Goal: Information Seeking & Learning: Learn about a topic

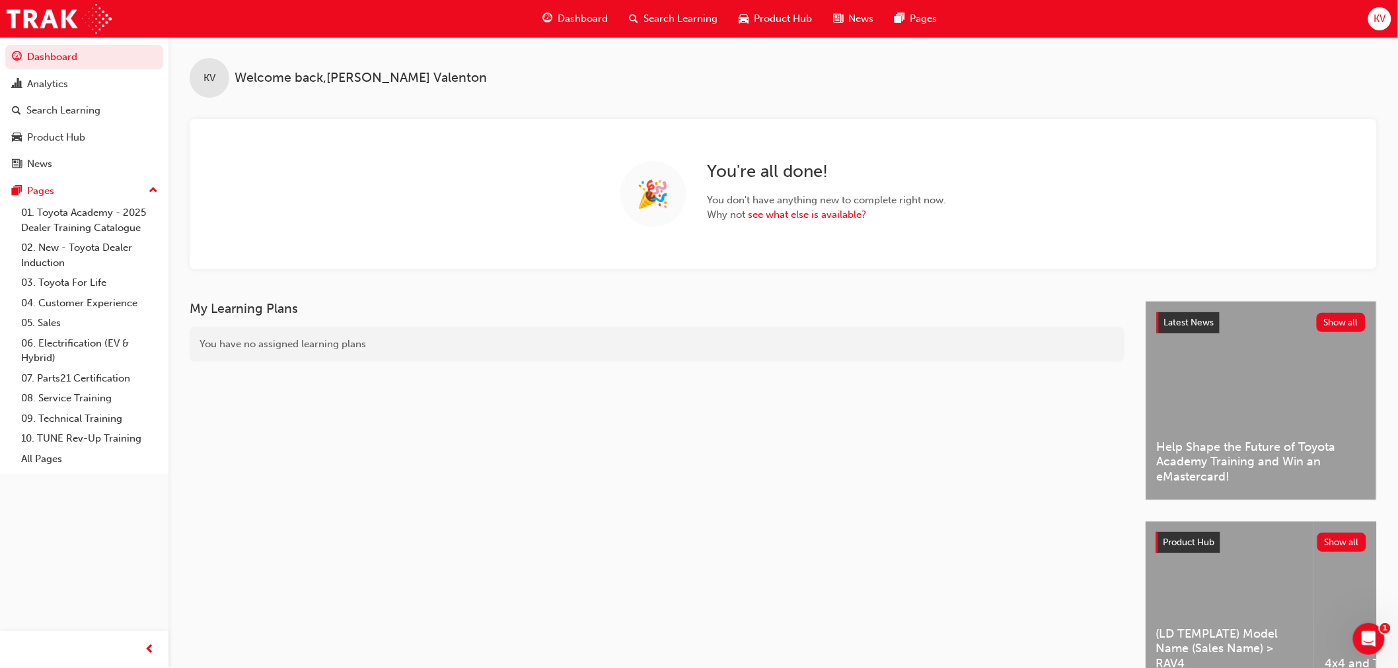
click at [810, 24] on span "Product Hub" at bounding box center [783, 18] width 58 height 15
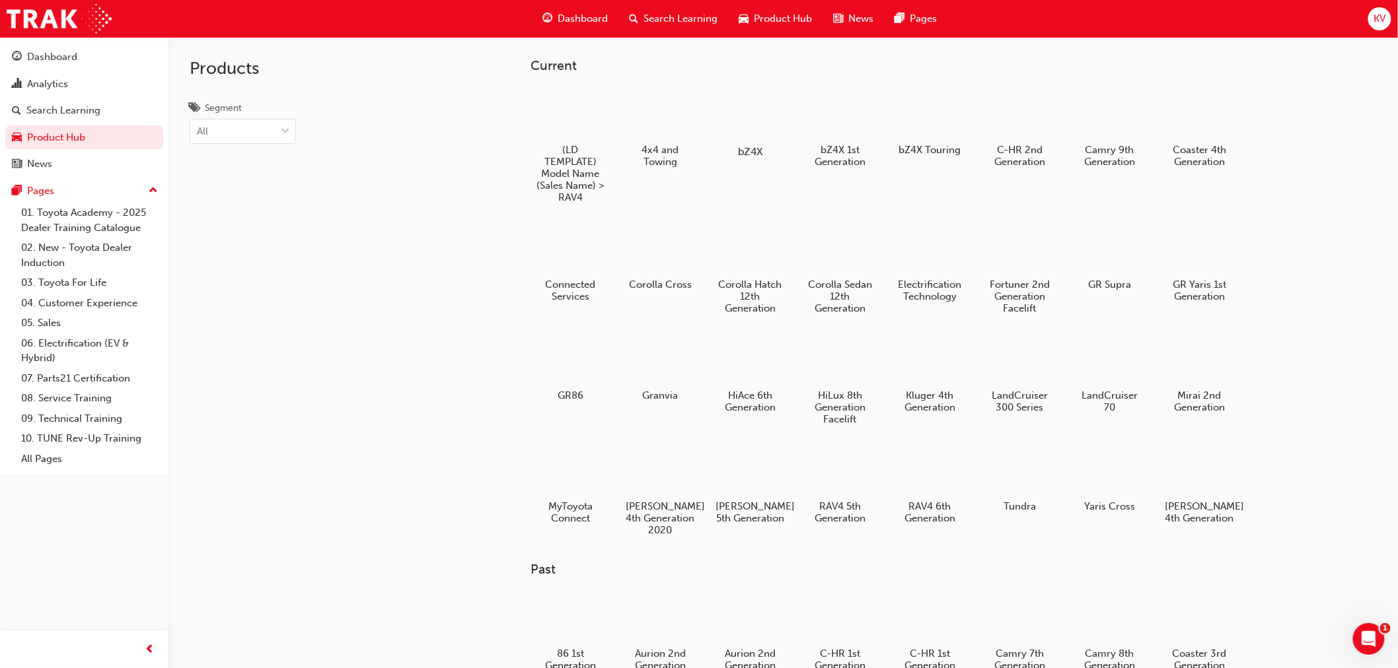
click at [737, 112] on div at bounding box center [749, 113] width 73 height 53
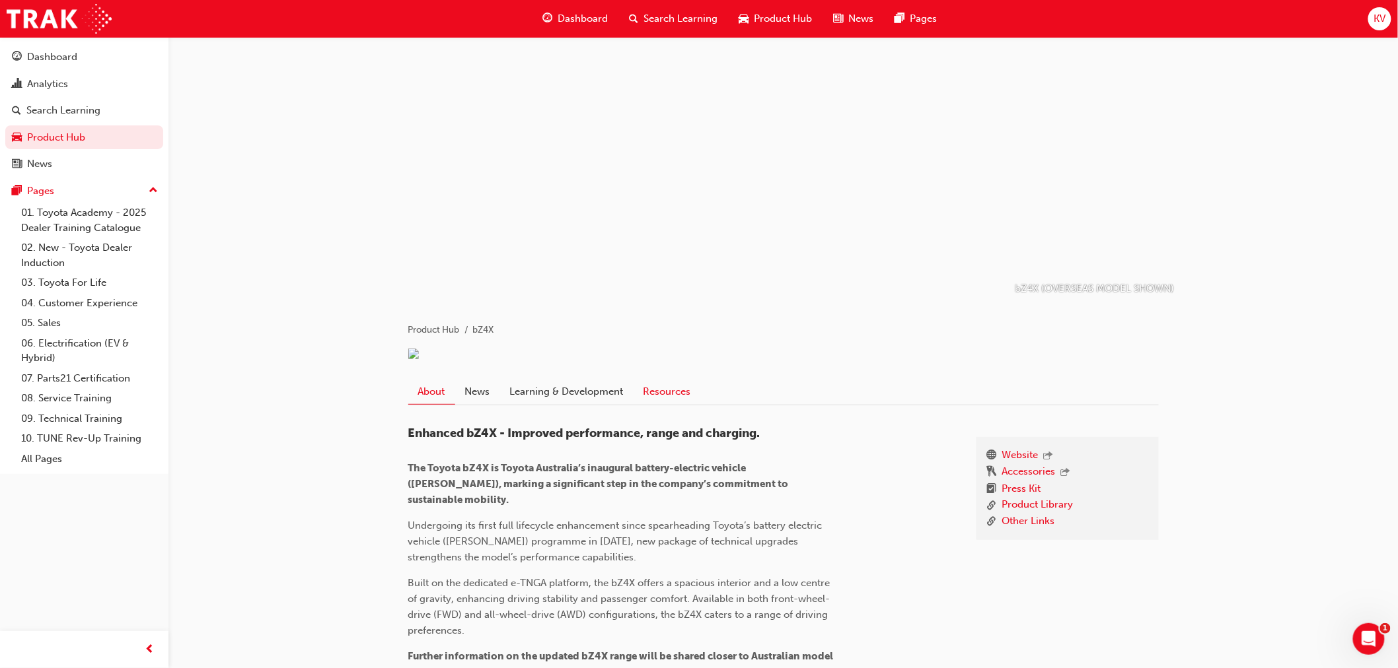
click at [675, 404] on link "Resources" at bounding box center [666, 391] width 67 height 25
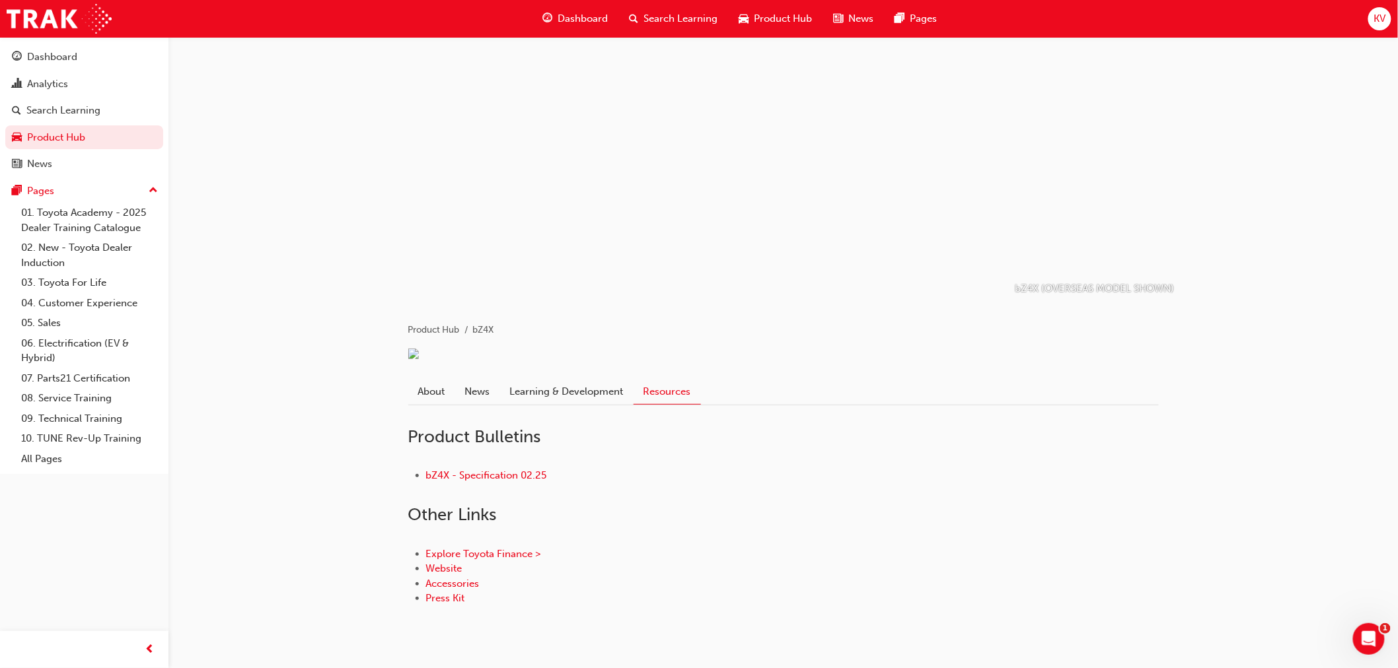
scroll to position [50, 0]
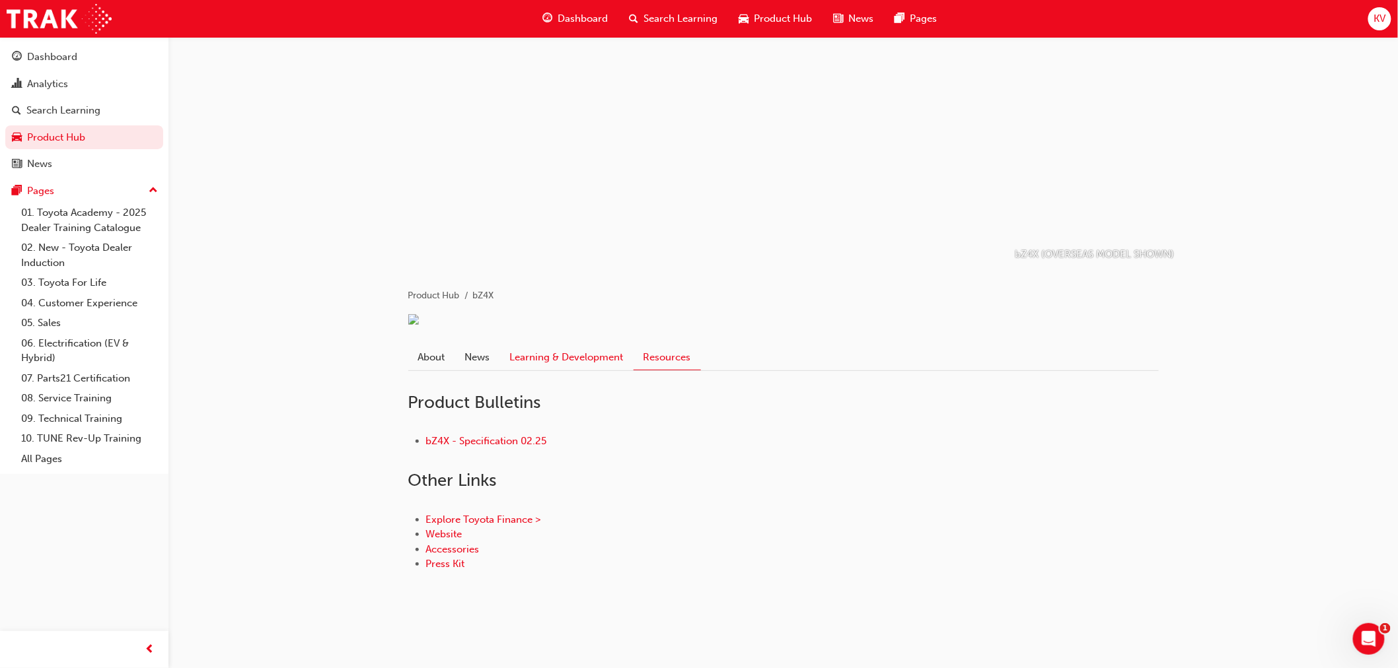
click at [570, 358] on link "Learning & Development" at bounding box center [566, 357] width 133 height 25
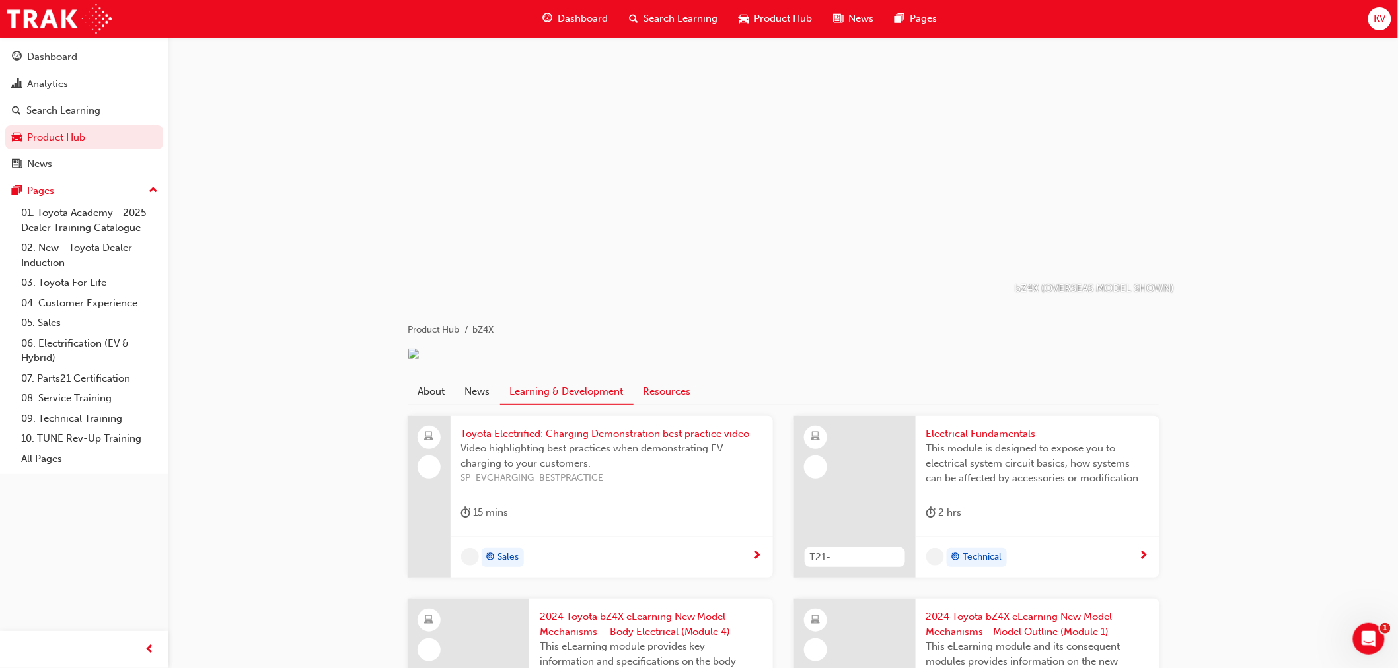
click at [676, 400] on link "Resources" at bounding box center [666, 391] width 67 height 25
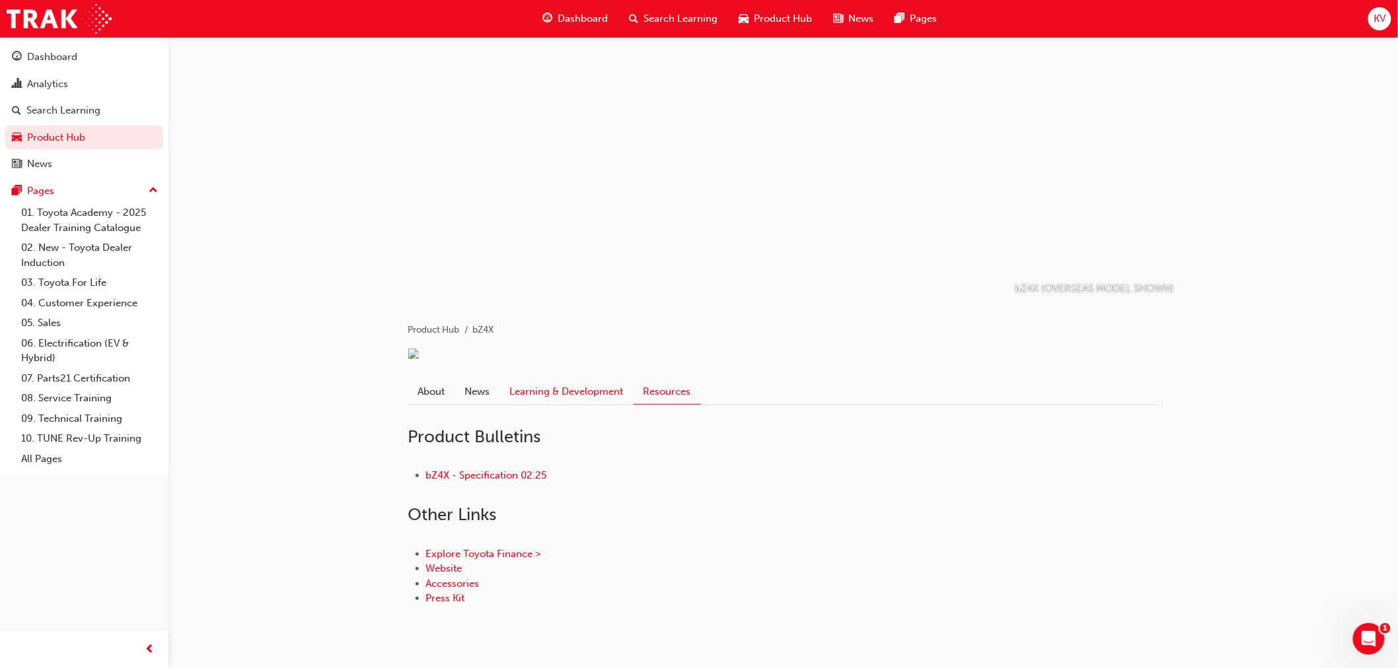
click at [509, 404] on link "Learning & Development" at bounding box center [566, 391] width 133 height 25
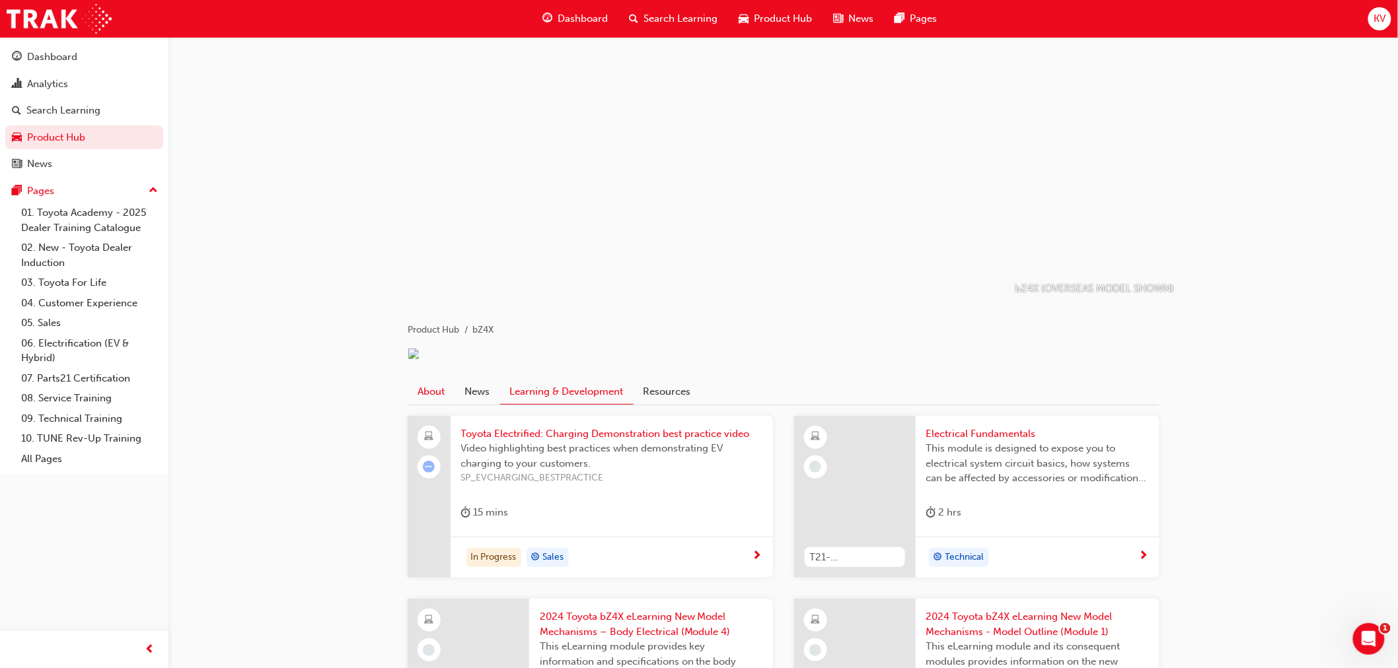
click at [420, 404] on link "About" at bounding box center [431, 391] width 47 height 25
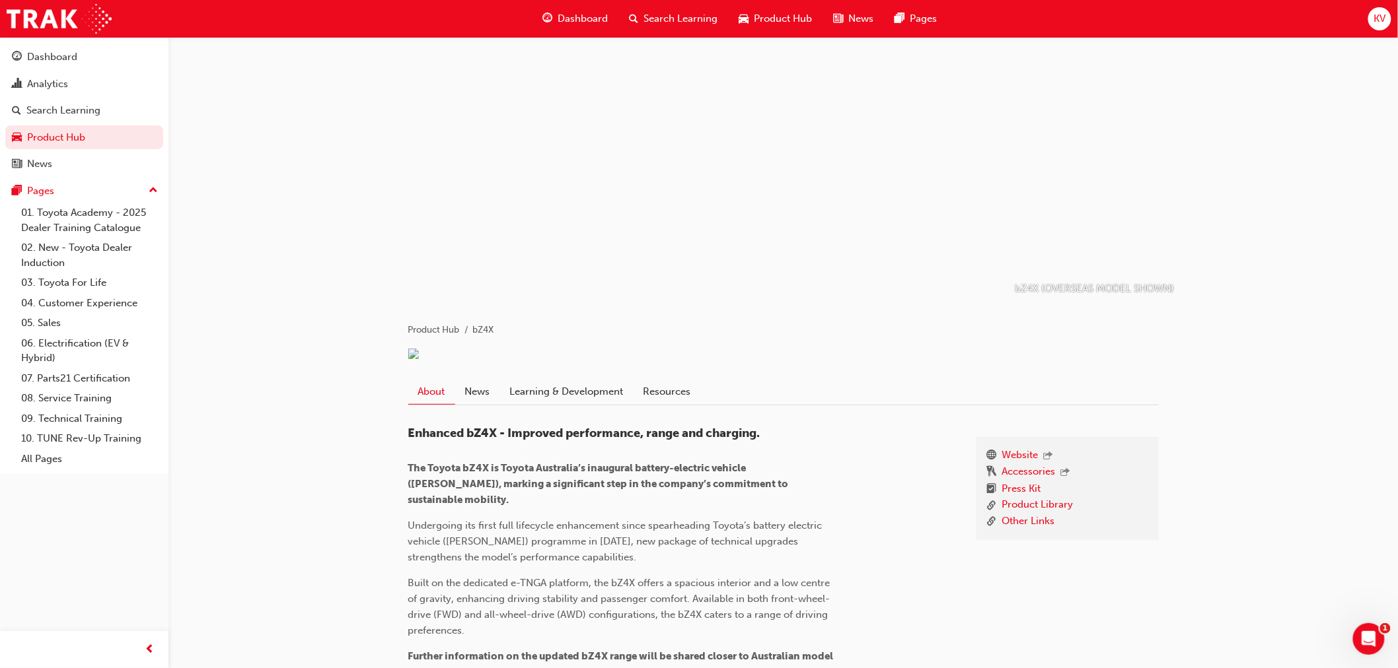
click at [790, 24] on span "Product Hub" at bounding box center [783, 18] width 58 height 15
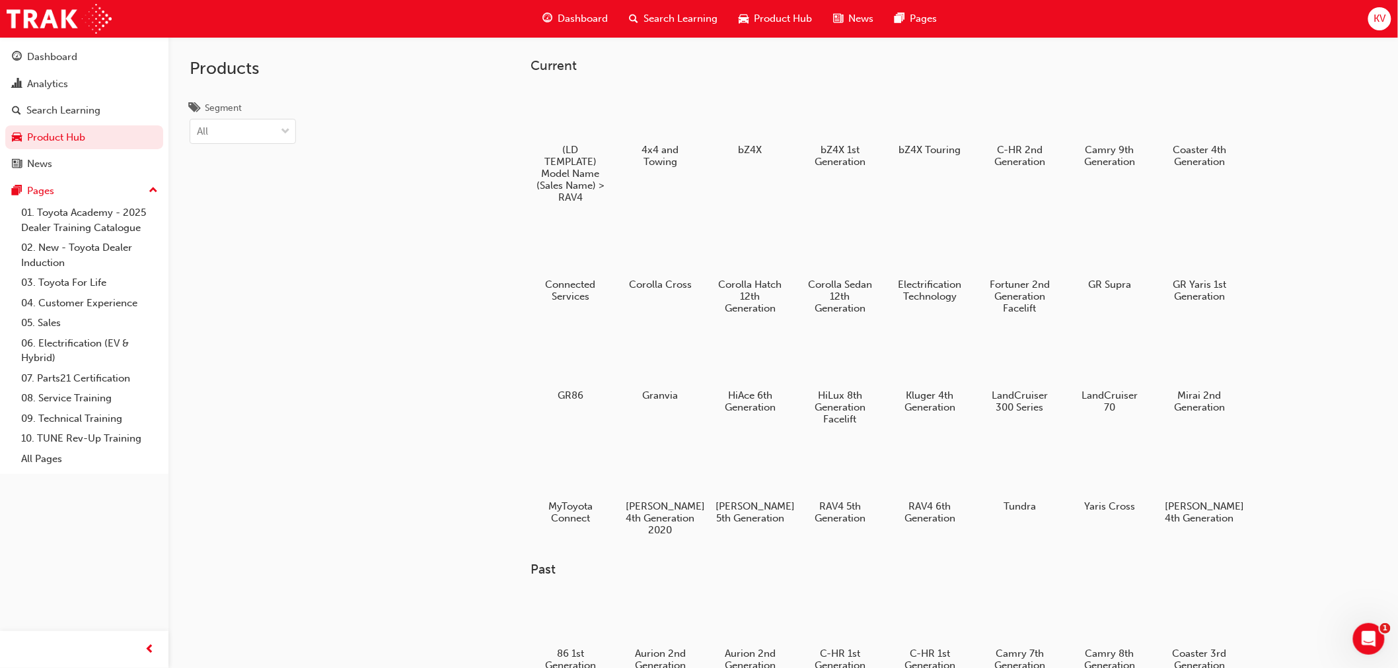
click at [419, 186] on div "Current (LD TEMPLATE) Model Name (Sales Name) > RAV4 4x4 and Towing bZ4X bZ4X 1…" at bounding box center [782, 371] width 1229 height 668
click at [576, 192] on h5 "(LD TEMPLATE) Model Name (Sales Name) > RAV4" at bounding box center [570, 175] width 73 height 63
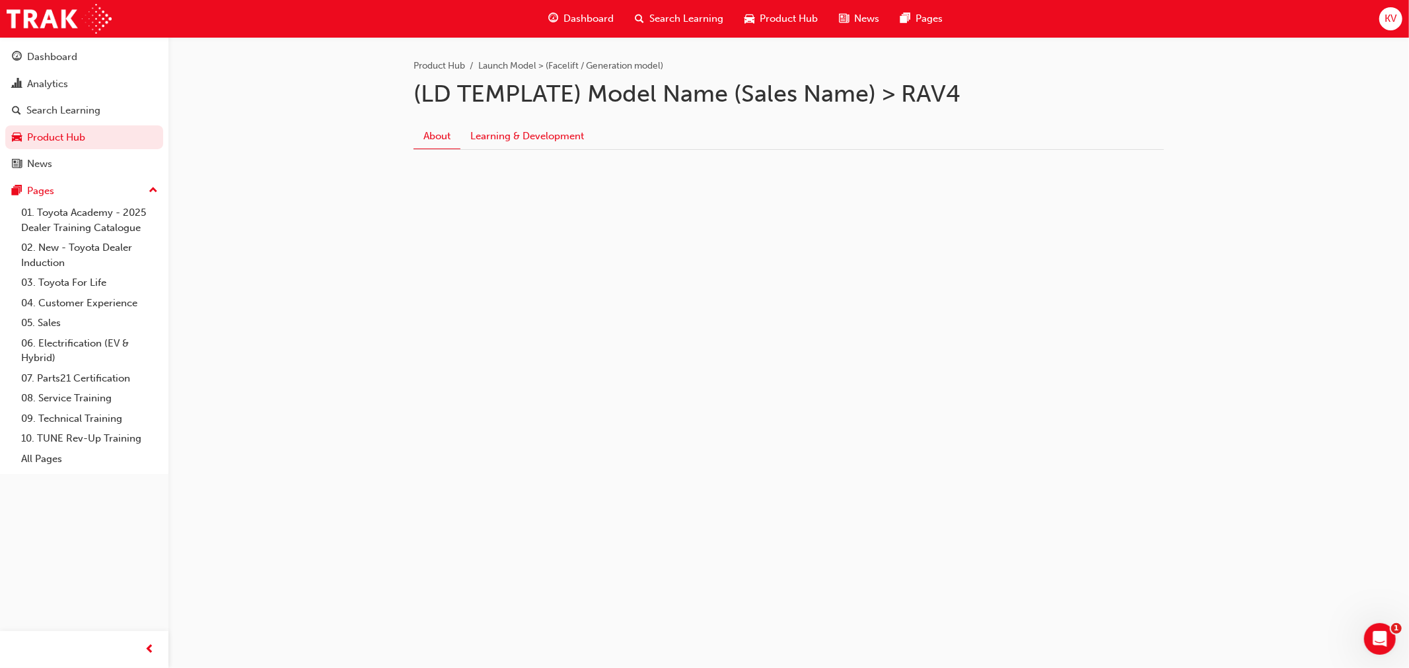
click at [526, 124] on link "Learning & Development" at bounding box center [526, 136] width 133 height 25
click at [438, 141] on link "About" at bounding box center [436, 136] width 47 height 25
click at [798, 21] on span "Product Hub" at bounding box center [789, 18] width 58 height 15
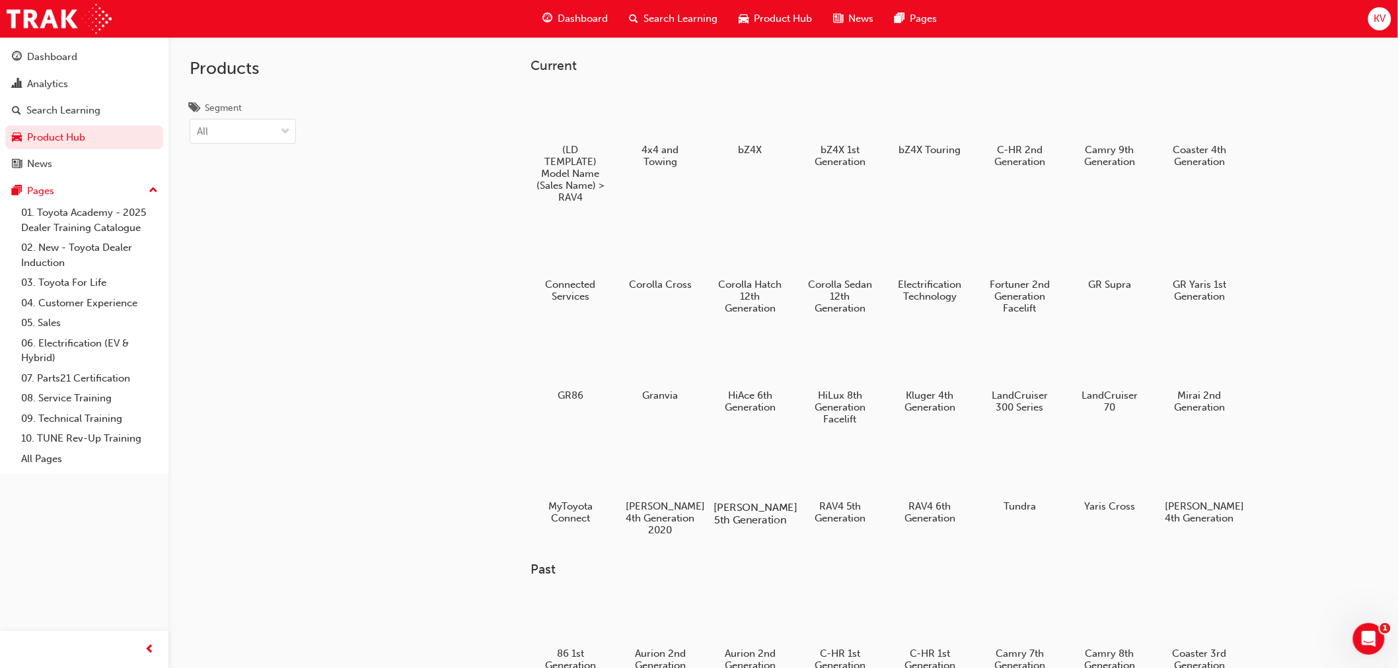
click at [760, 474] on div at bounding box center [749, 469] width 73 height 53
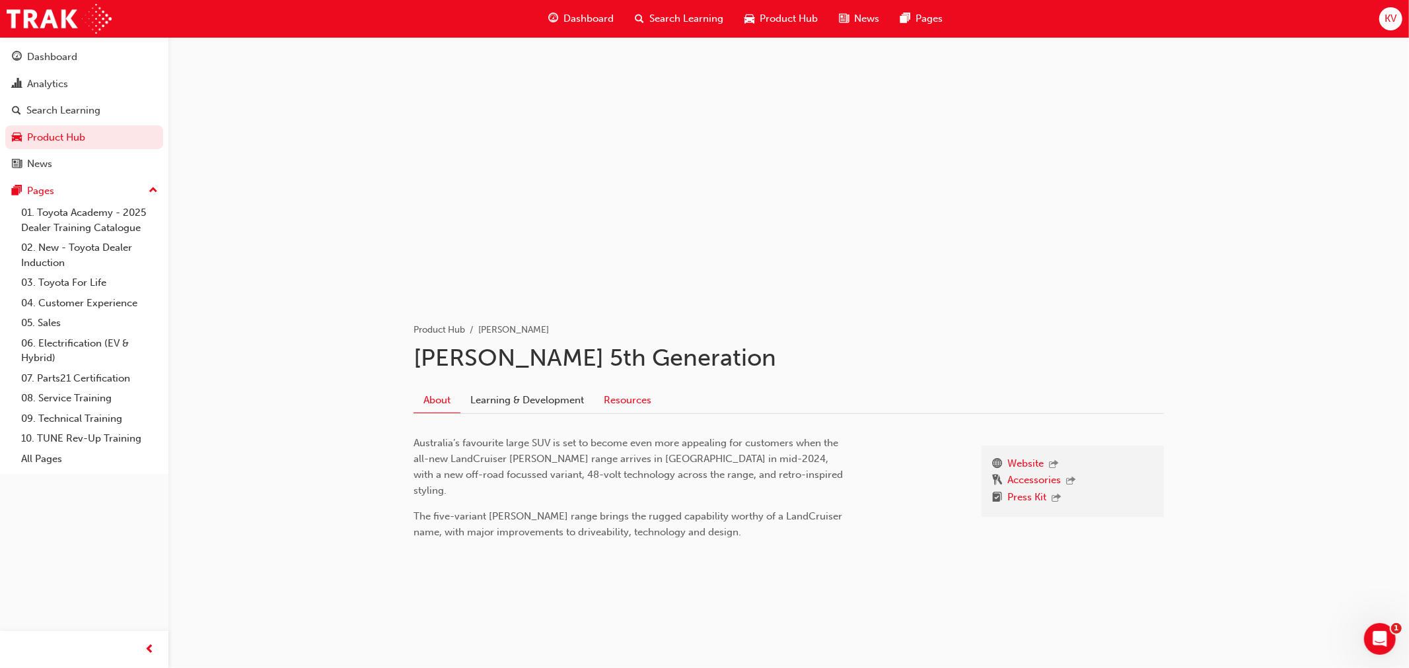
click at [630, 406] on link "Resources" at bounding box center [627, 400] width 67 height 25
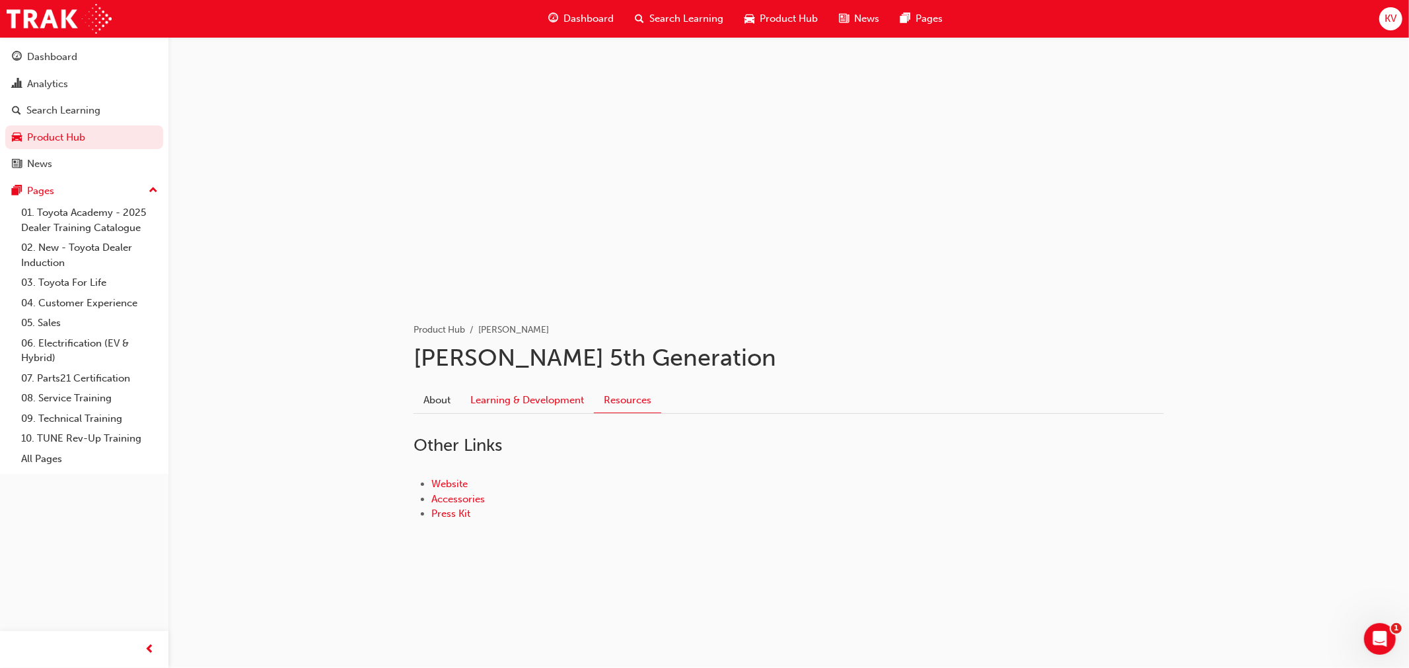
click at [559, 404] on link "Learning & Development" at bounding box center [526, 400] width 133 height 25
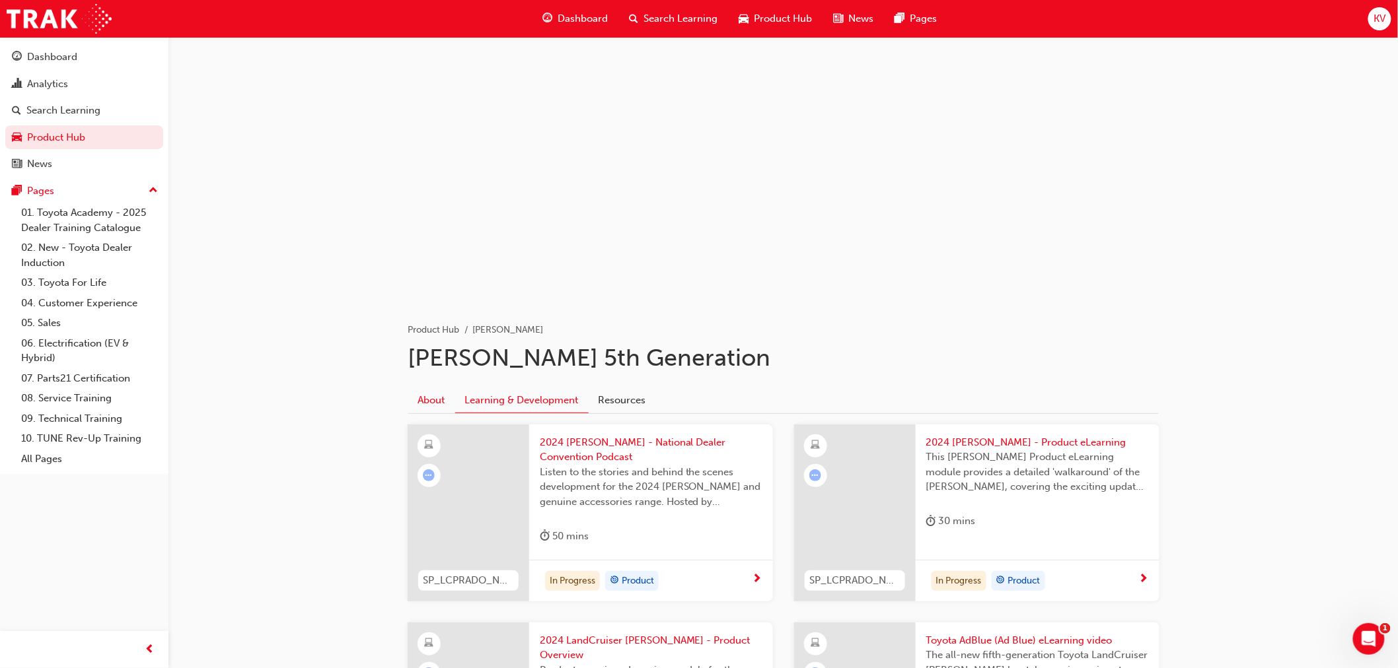
click at [431, 392] on link "About" at bounding box center [431, 400] width 47 height 25
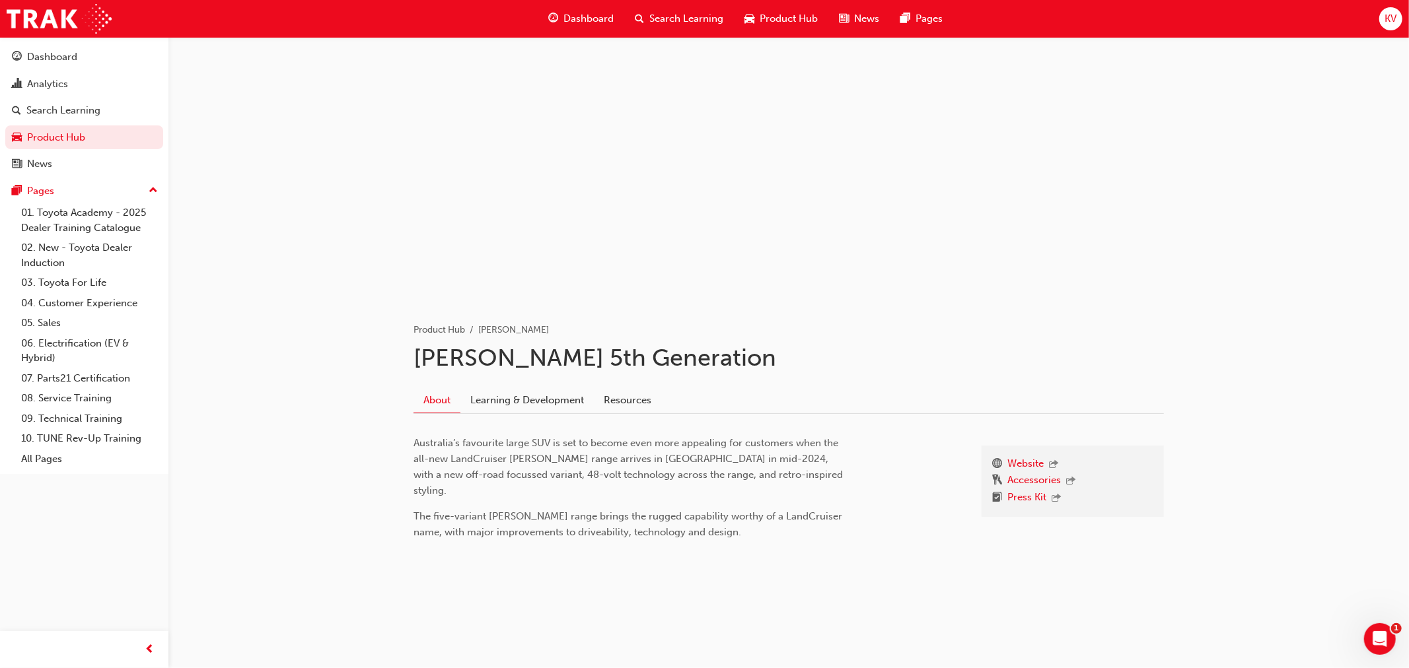
click at [803, 17] on span "Product Hub" at bounding box center [789, 18] width 58 height 15
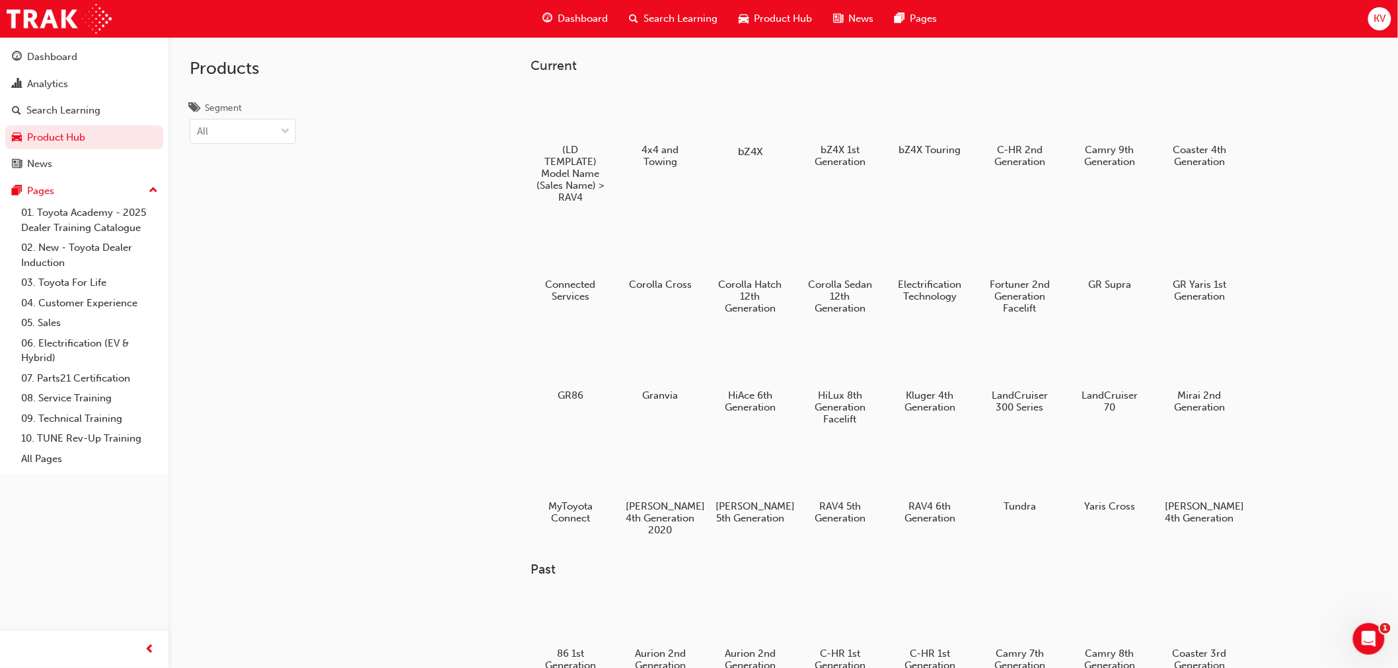
click at [763, 141] on div "bZ4X" at bounding box center [750, 122] width 84 height 81
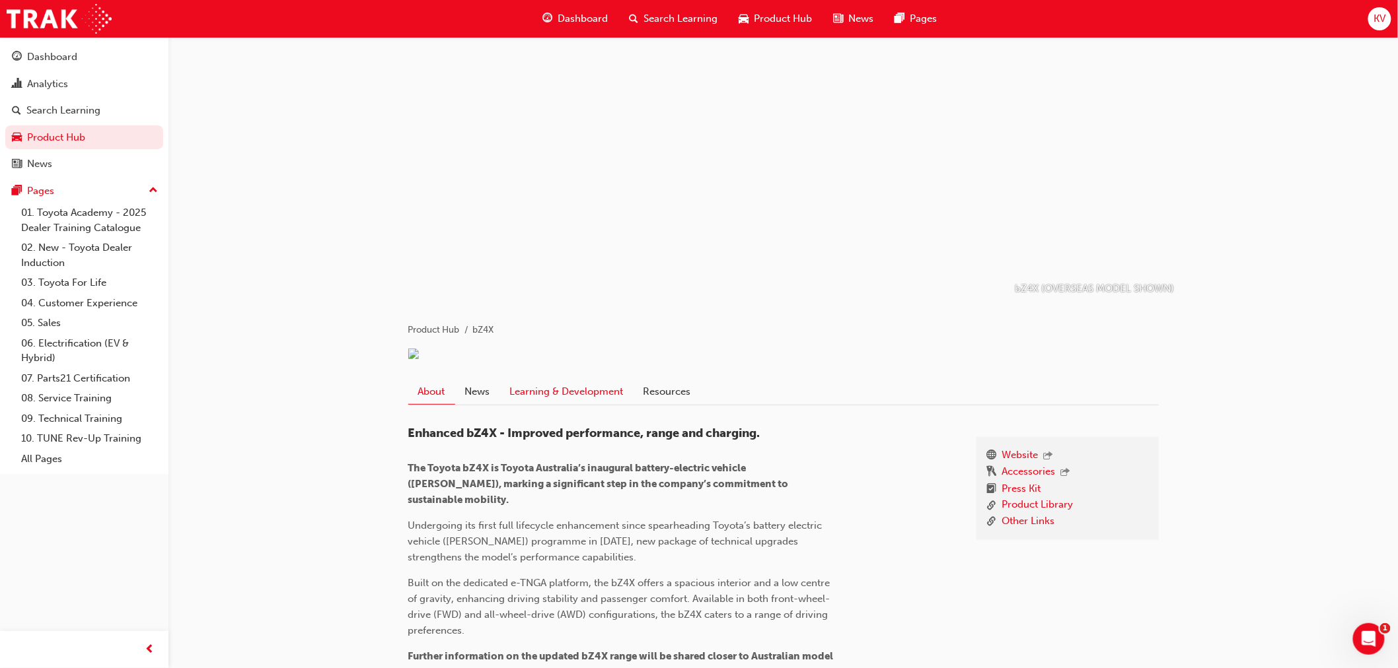
click at [606, 398] on link "Learning & Development" at bounding box center [566, 391] width 133 height 25
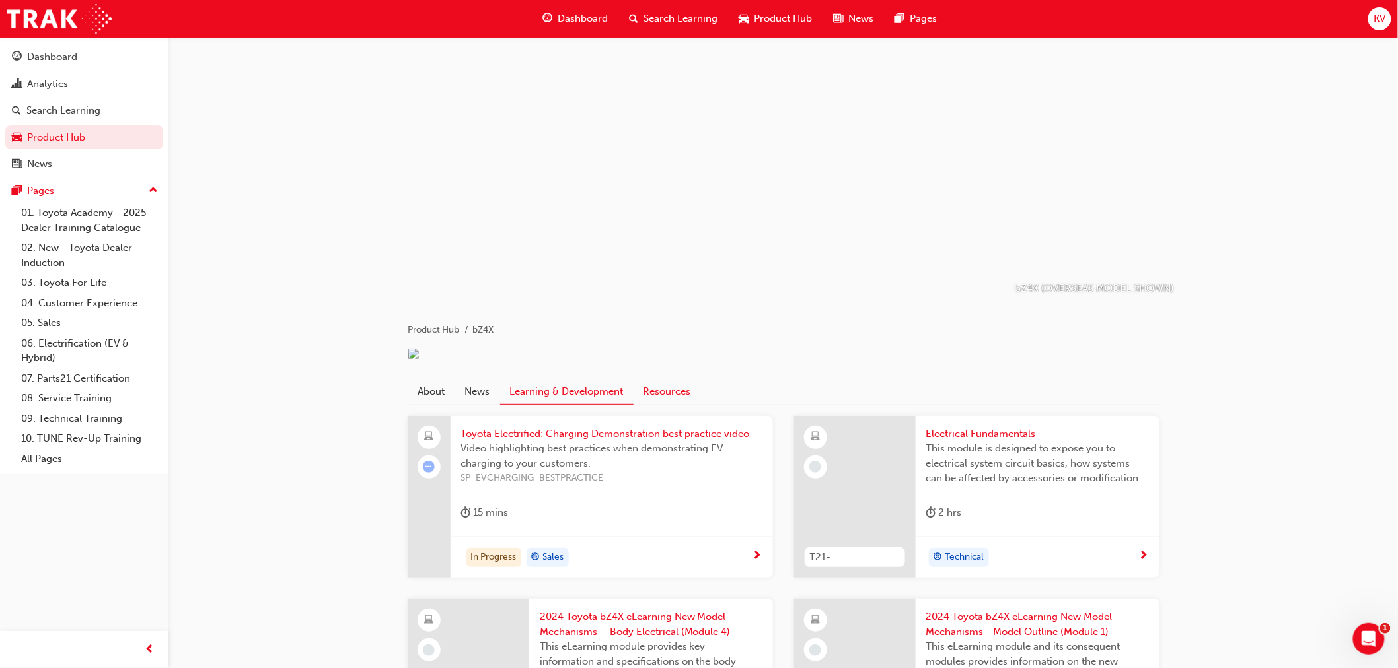
click at [691, 401] on link "Resources" at bounding box center [666, 391] width 67 height 25
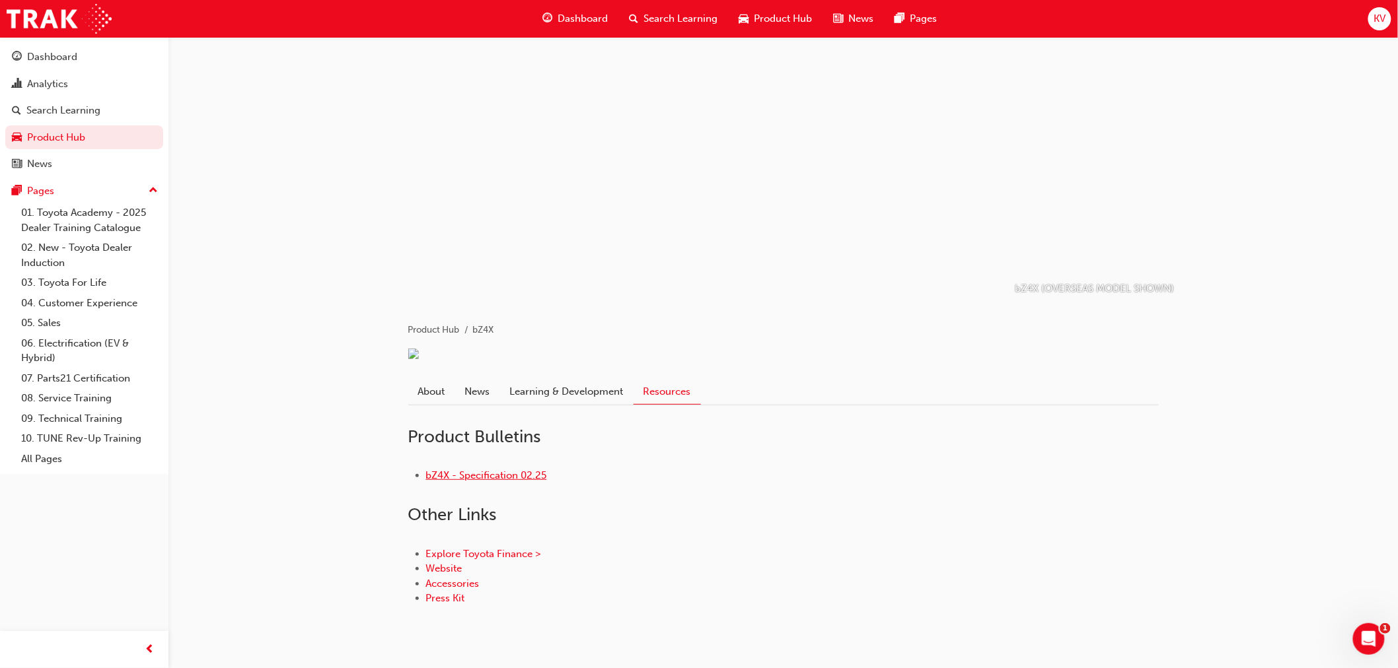
click at [532, 482] on link "bZ4X - Specification 02.25" at bounding box center [486, 476] width 121 height 12
